Goal: Task Accomplishment & Management: Use online tool/utility

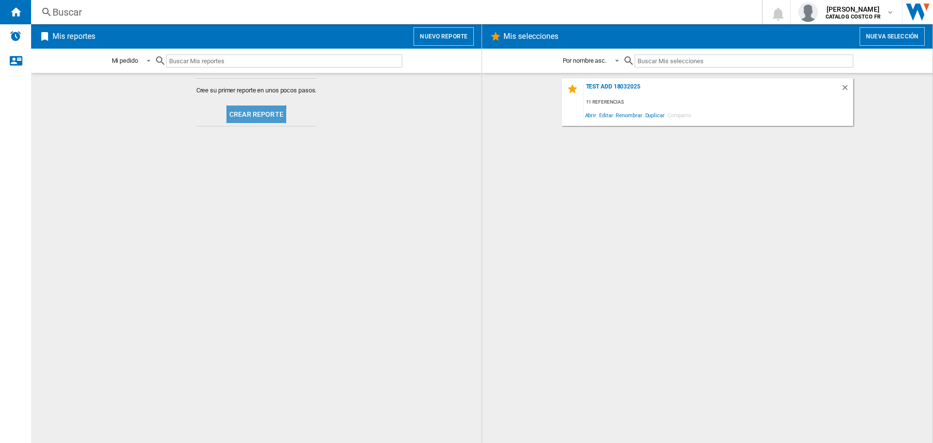
click at [241, 117] on button "Crear reporte" at bounding box center [257, 114] width 60 height 18
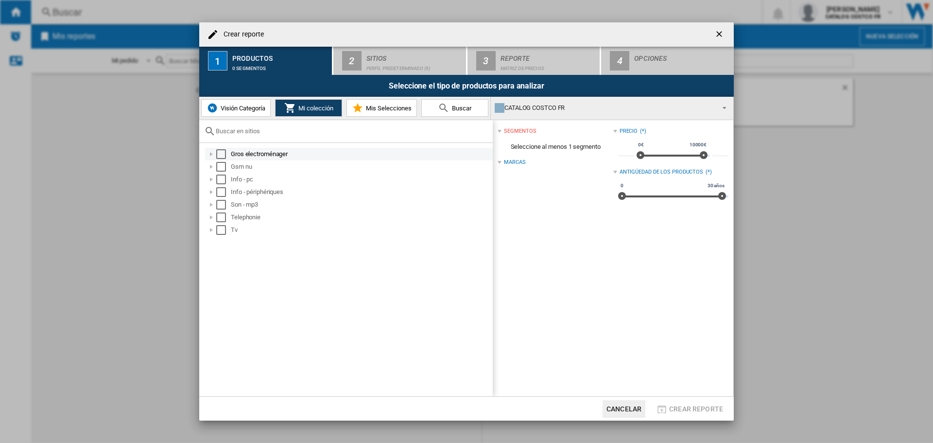
click at [221, 151] on div "Select" at bounding box center [221, 154] width 10 height 10
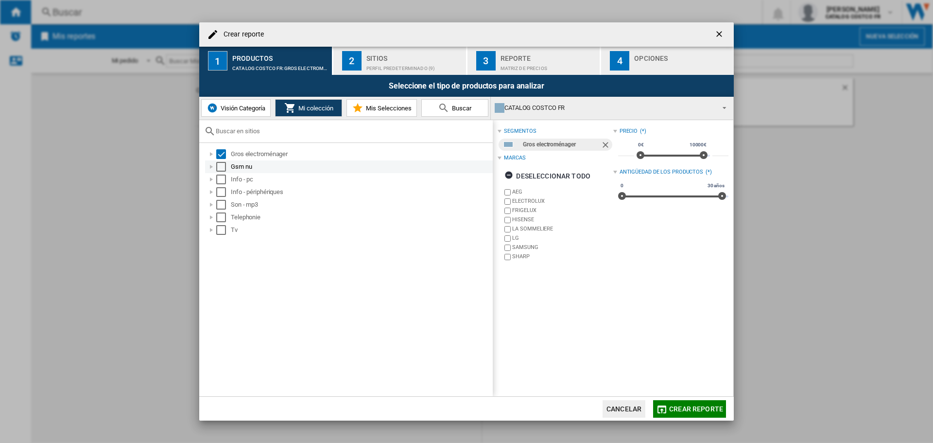
click at [224, 167] on div "Select" at bounding box center [221, 167] width 10 height 10
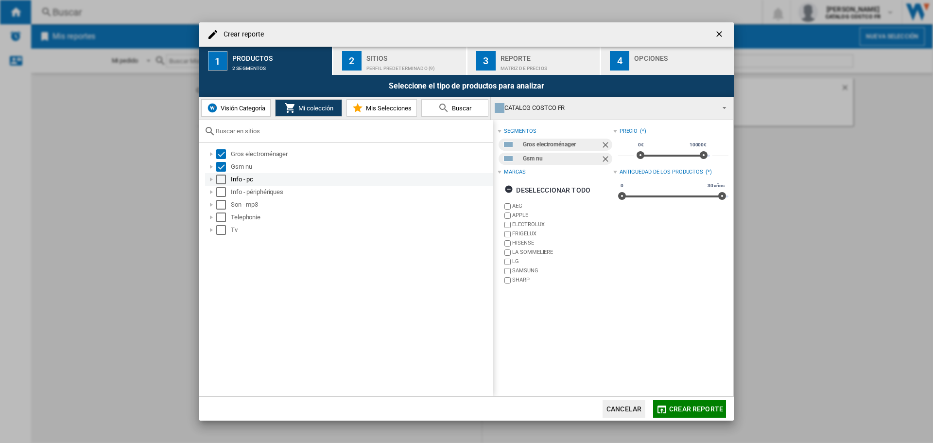
click at [221, 180] on div "Select" at bounding box center [221, 180] width 10 height 10
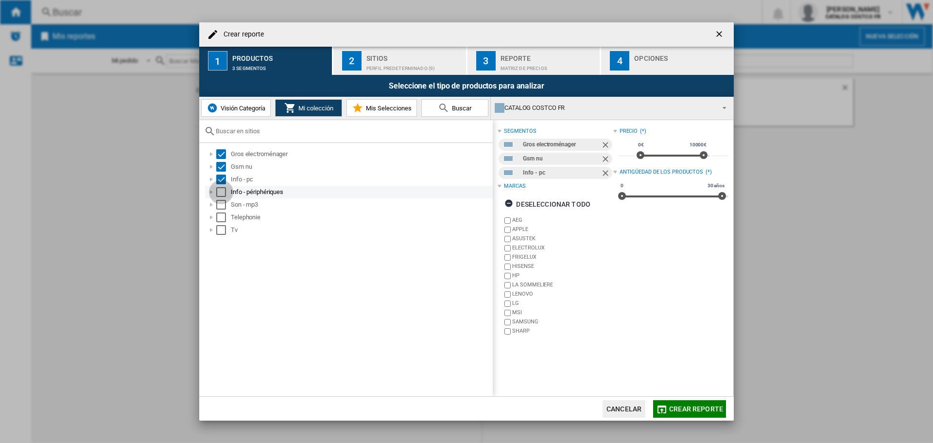
click at [220, 196] on div "Select" at bounding box center [221, 192] width 10 height 10
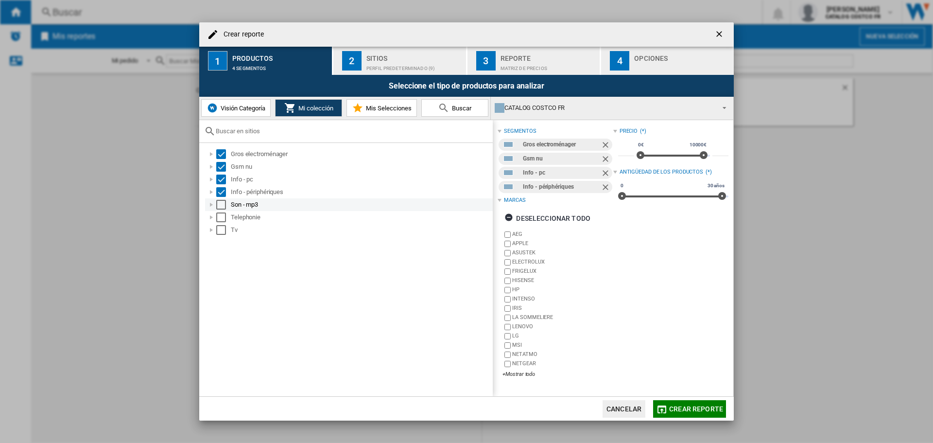
click at [221, 202] on div "Select" at bounding box center [221, 205] width 10 height 10
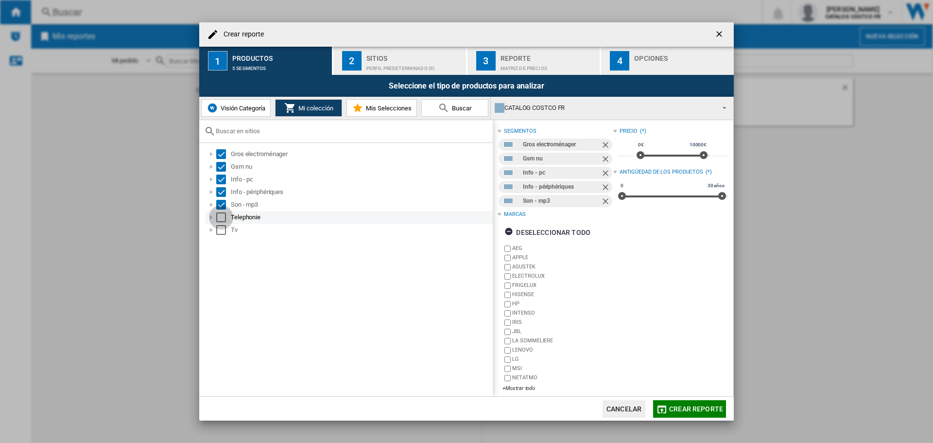
click at [221, 214] on div "Select" at bounding box center [221, 217] width 10 height 10
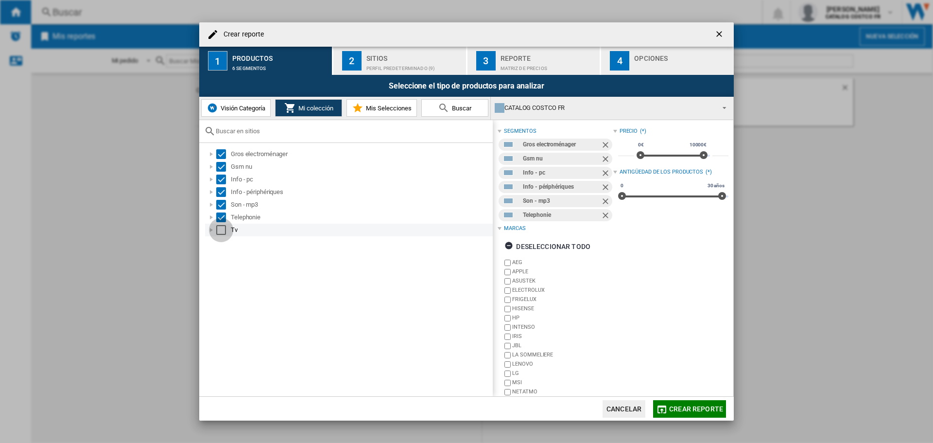
click at [221, 228] on div "Select" at bounding box center [221, 230] width 10 height 10
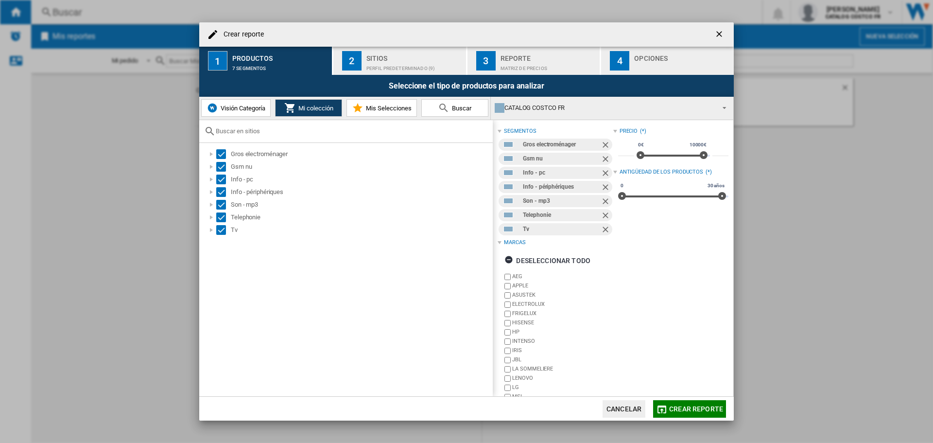
click at [375, 69] on div "Perfil predeterminado (9)" at bounding box center [415, 66] width 96 height 10
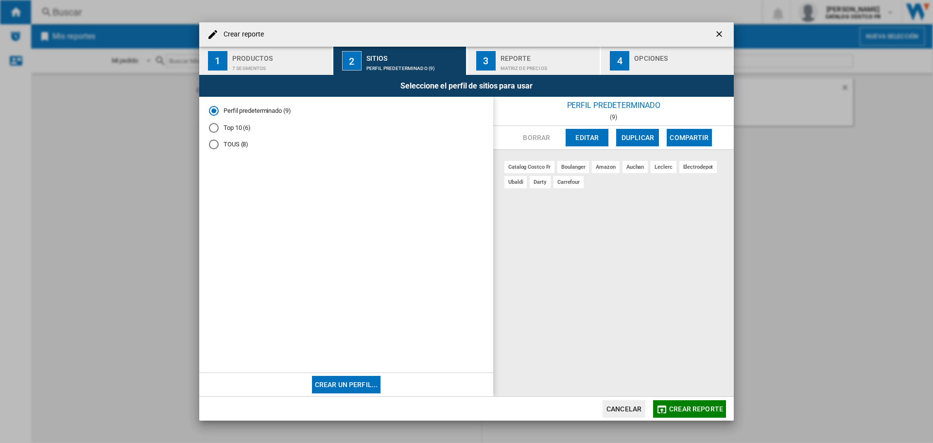
click at [649, 65] on div "button" at bounding box center [682, 66] width 96 height 10
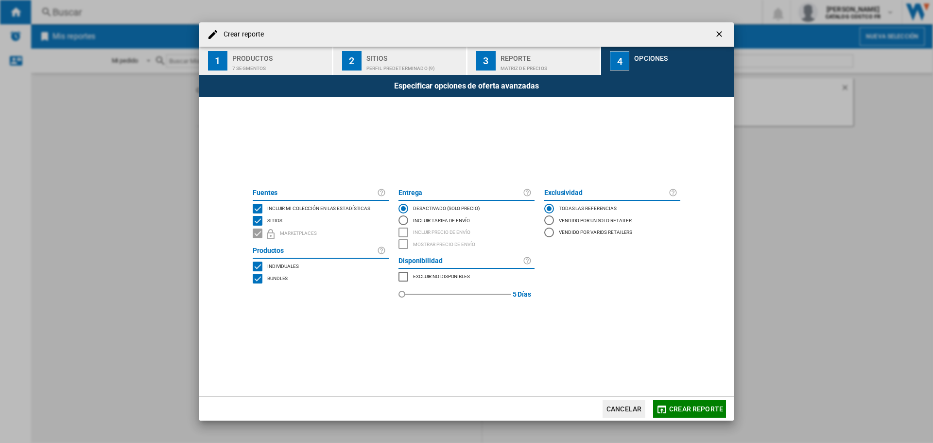
click at [685, 402] on button "Crear reporte" at bounding box center [689, 409] width 73 height 18
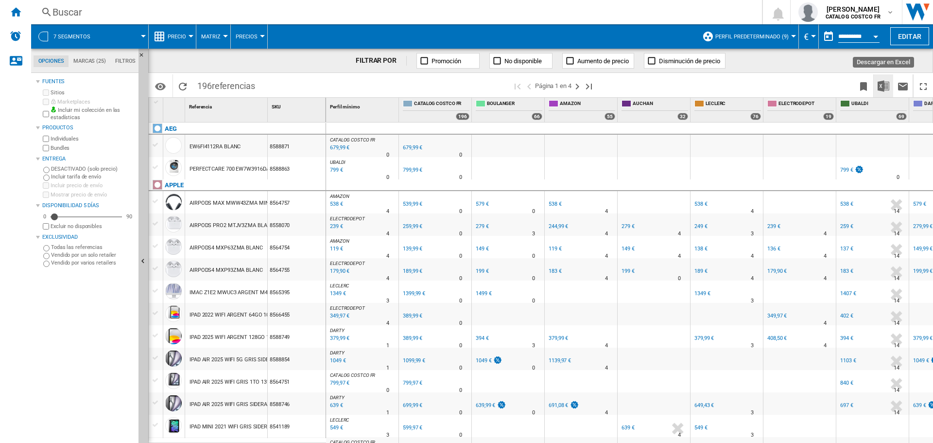
click at [884, 89] on img "Descargar en Excel" at bounding box center [884, 86] width 12 height 12
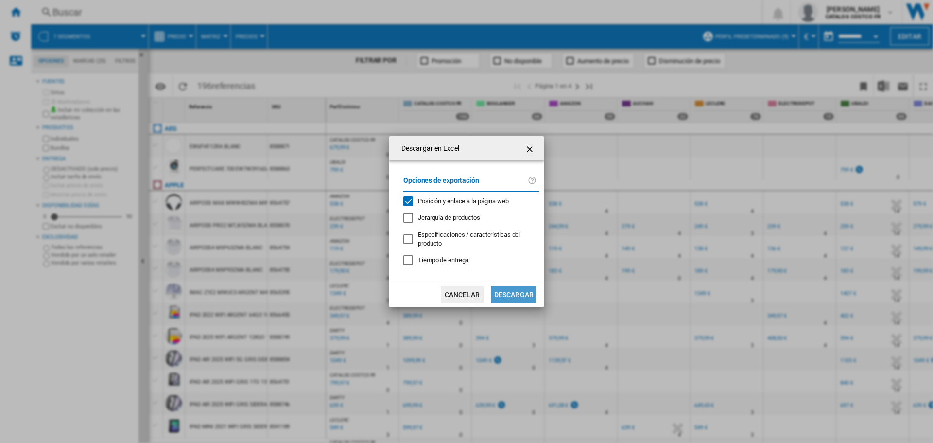
click at [500, 293] on button "Descargar" at bounding box center [513, 295] width 45 height 18
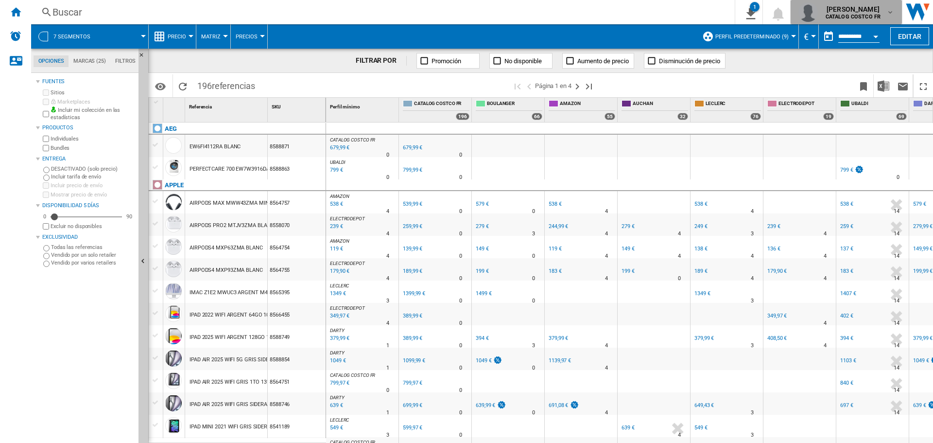
click at [871, 6] on span "gustavo vernet" at bounding box center [853, 9] width 55 height 10
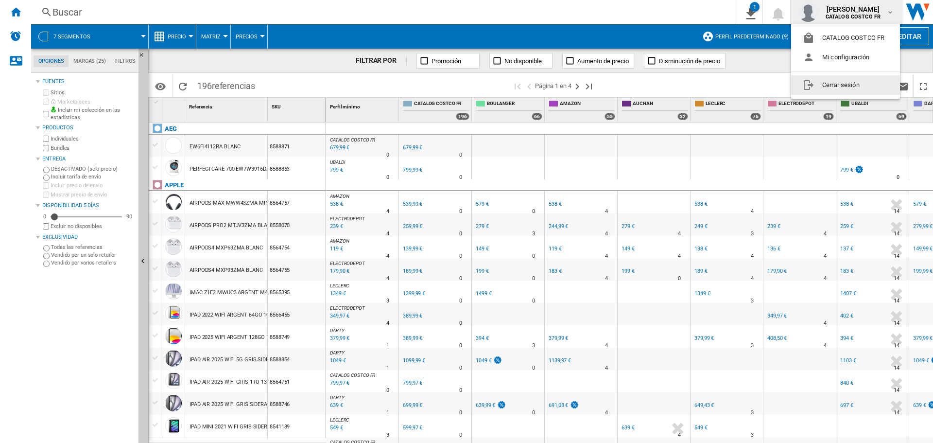
click at [827, 88] on button "Cerrar sesión" at bounding box center [845, 84] width 109 height 19
